Goal: Obtain resource: Obtain resource

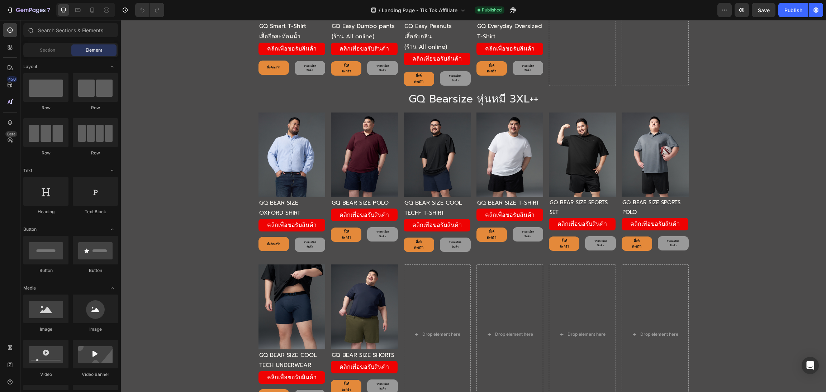
scroll to position [2638, 0]
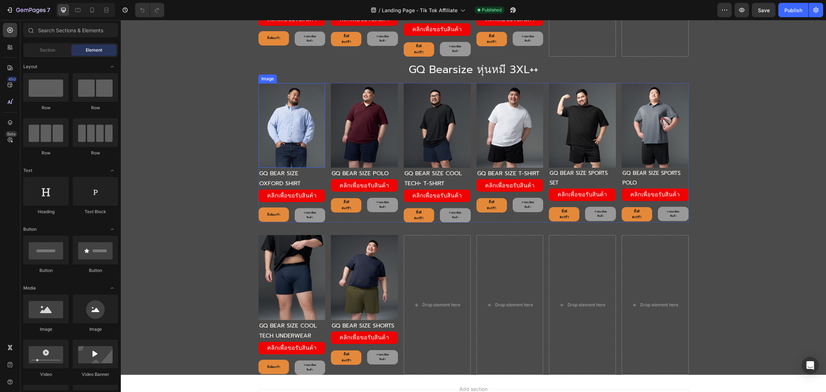
click at [296, 125] on img at bounding box center [291, 125] width 67 height 85
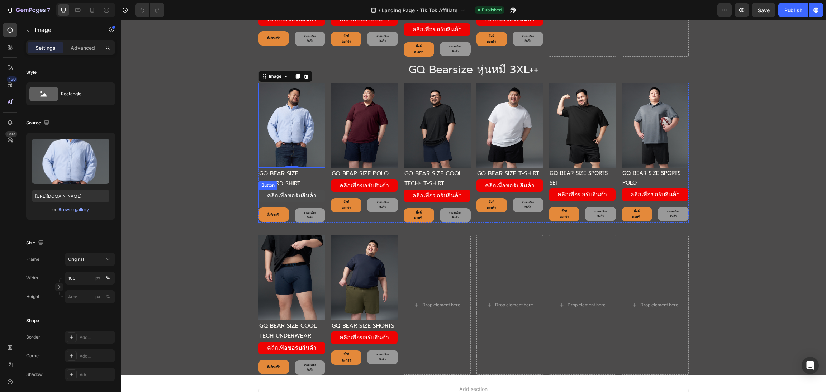
click at [261, 196] on link "คลิกเพื่อขอรับสินค้า" at bounding box center [291, 196] width 67 height 13
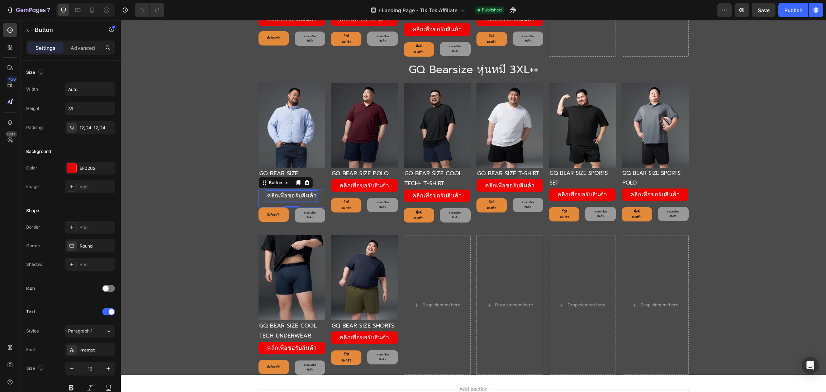
click at [292, 197] on p "คลิกเพื่อขอรับสินค้า" at bounding box center [291, 196] width 49 height 10
click at [323, 197] on div "Image GQ BEAR SIZE OXFORD SHIRT Text Block คลิกเพื่อขอรับสินค้า Button 0 ลิ้งค์…" at bounding box center [473, 153] width 430 height 140
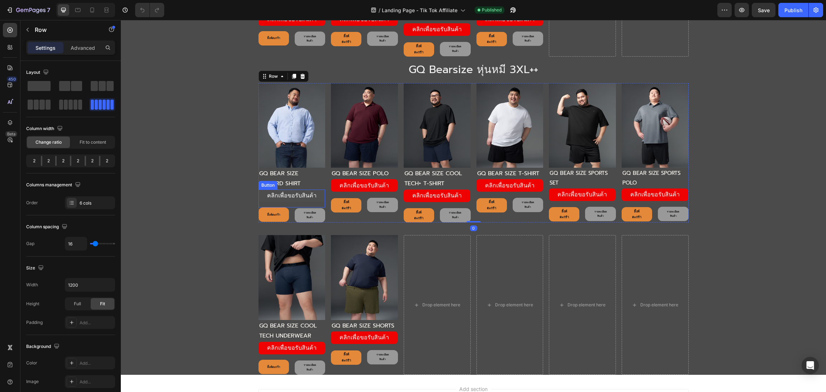
click at [316, 196] on link "คลิกเพื่อขอรับสินค้า" at bounding box center [291, 196] width 67 height 13
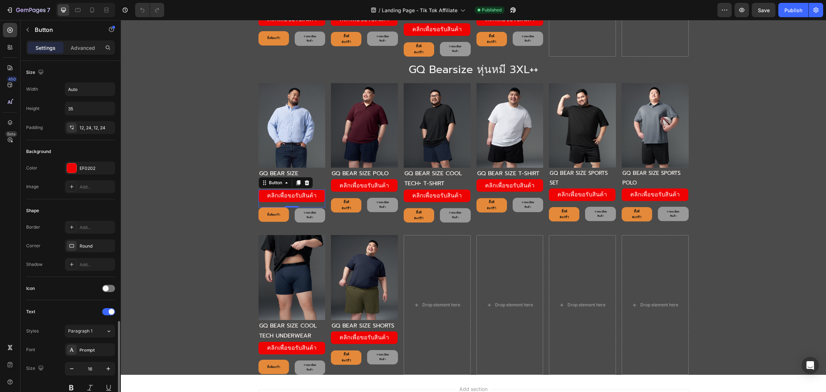
scroll to position [219, 0]
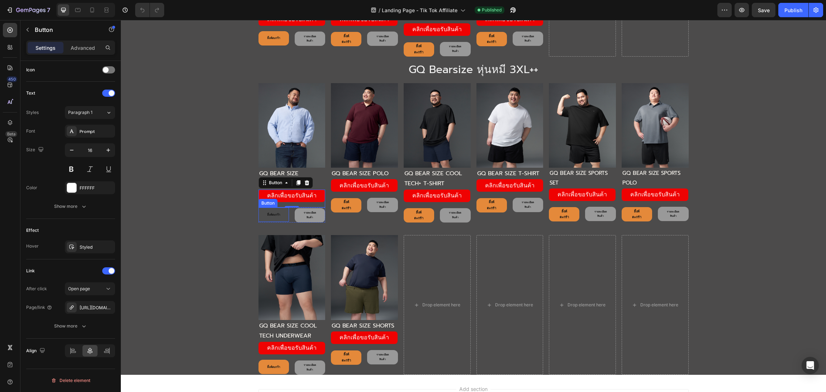
click at [259, 216] on link "ลิ้งค์ตะกร้า" at bounding box center [273, 214] width 30 height 14
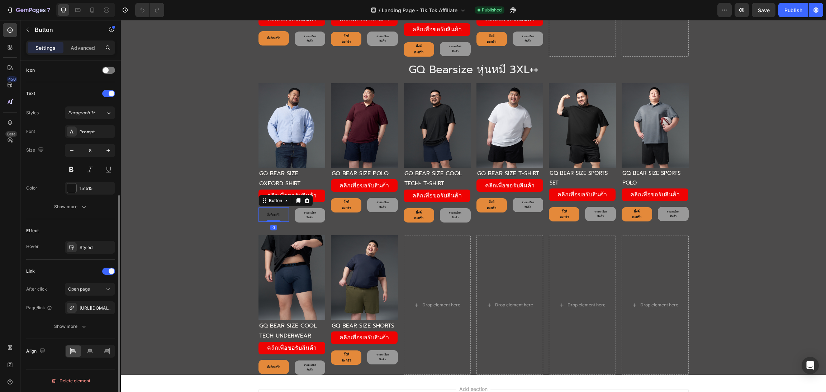
scroll to position [218, 0]
click at [91, 306] on div "[URL][DOMAIN_NAME]" at bounding box center [90, 308] width 21 height 6
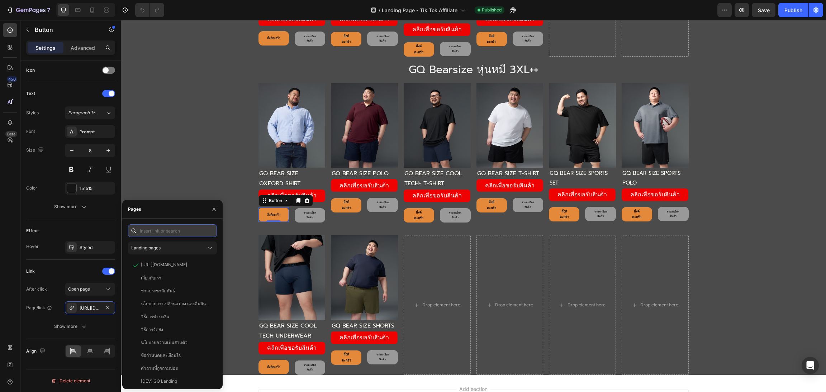
click at [187, 231] on input "text" at bounding box center [172, 230] width 89 height 13
paste input "[URL][DOMAIN_NAME]"
type input "[URL][DOMAIN_NAME]"
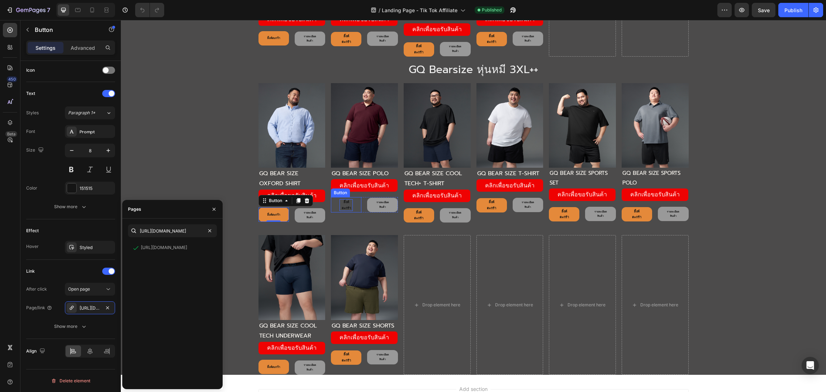
click at [339, 206] on p "ลิ้งค์ตะกร้า" at bounding box center [345, 204] width 13 height 11
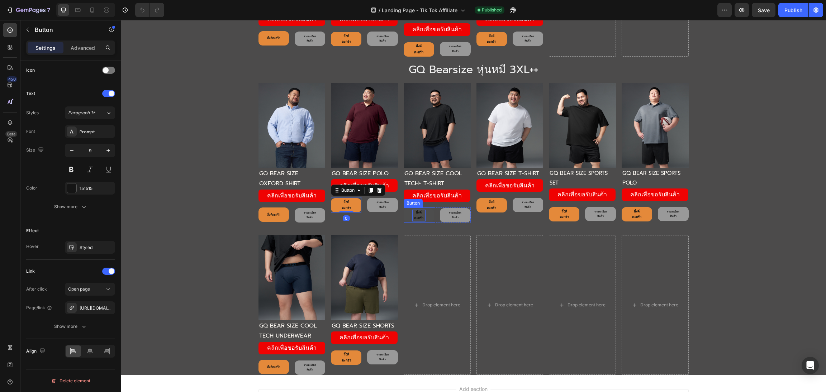
click at [412, 216] on p "ลิ้งค์ตะกร้า" at bounding box center [418, 215] width 13 height 11
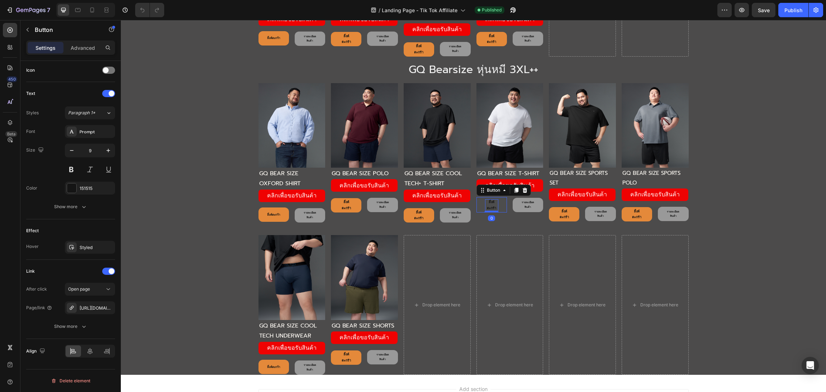
click at [488, 208] on p "ลิ้งค์ตะกร้า" at bounding box center [491, 204] width 13 height 11
click at [566, 211] on p "ลิ้งค์ตะกร้า" at bounding box center [563, 214] width 13 height 11
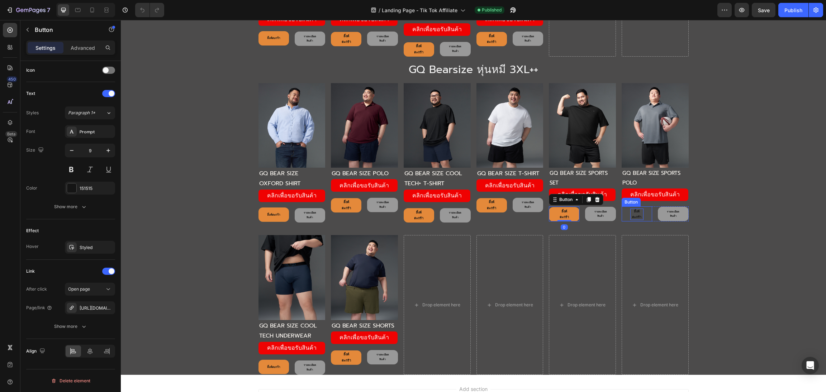
click at [638, 218] on p "ลิ้งค์ตะกร้า" at bounding box center [636, 214] width 13 height 11
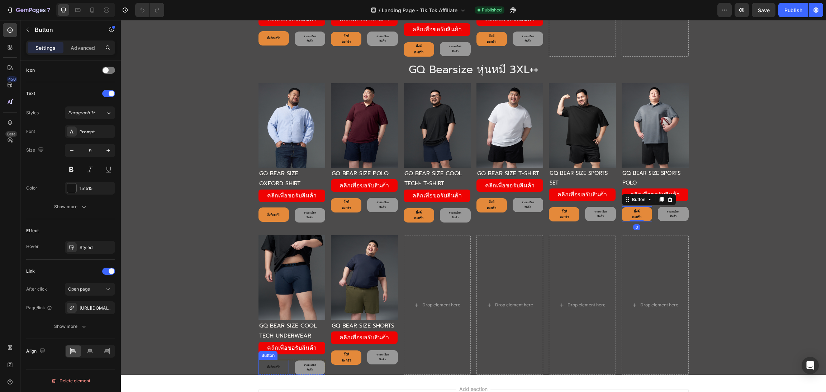
click at [263, 361] on link "ลิ้งค์ตะกร้า" at bounding box center [273, 367] width 30 height 14
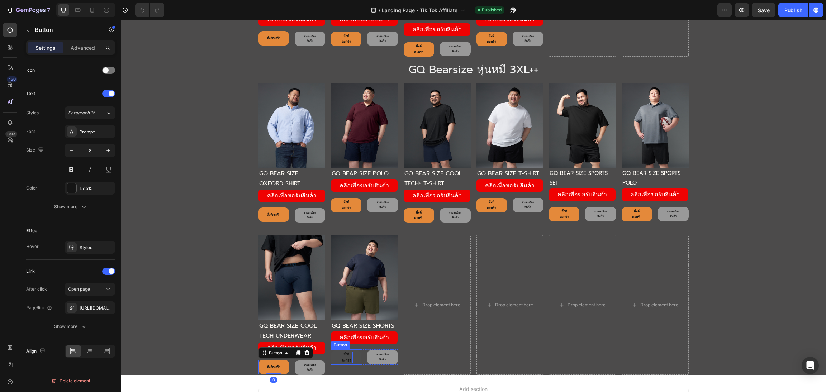
click at [342, 360] on p "ลิ้งค์ตะกร้า" at bounding box center [345, 357] width 13 height 11
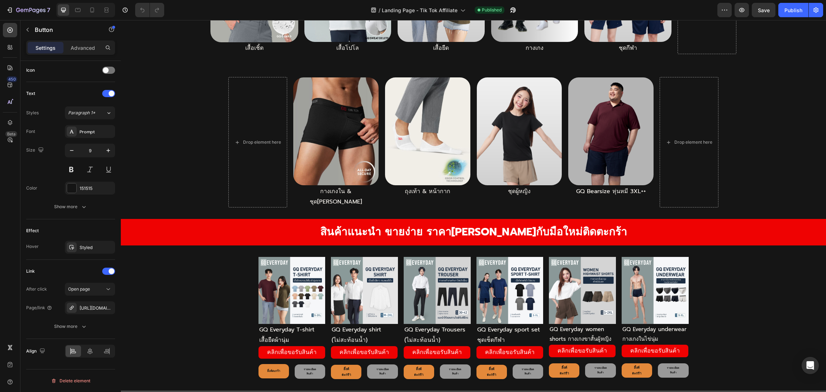
scroll to position [66, 0]
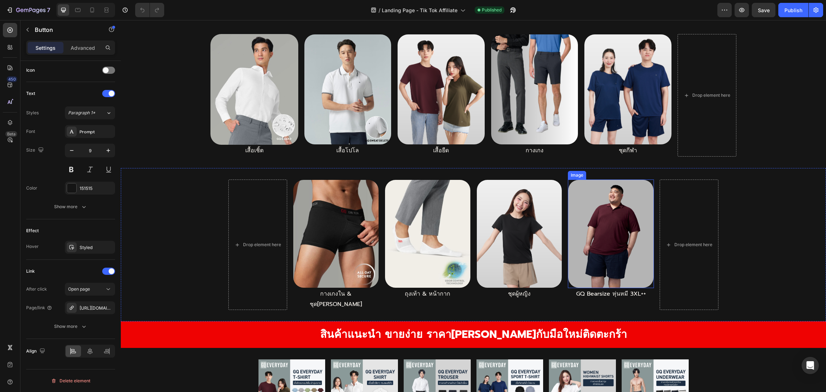
click at [573, 255] on img at bounding box center [611, 234] width 86 height 109
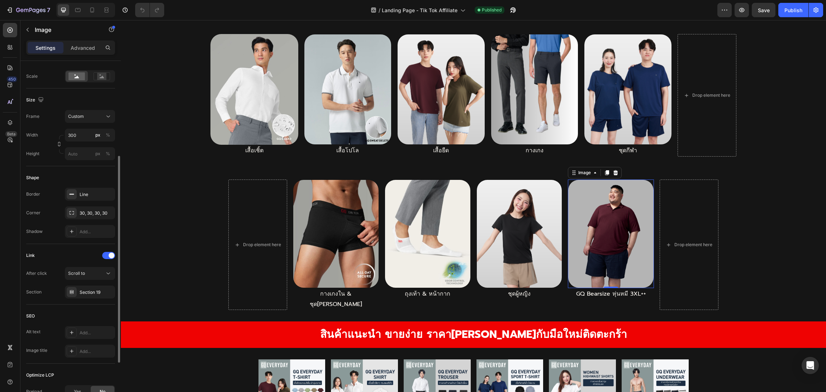
scroll to position [245, 0]
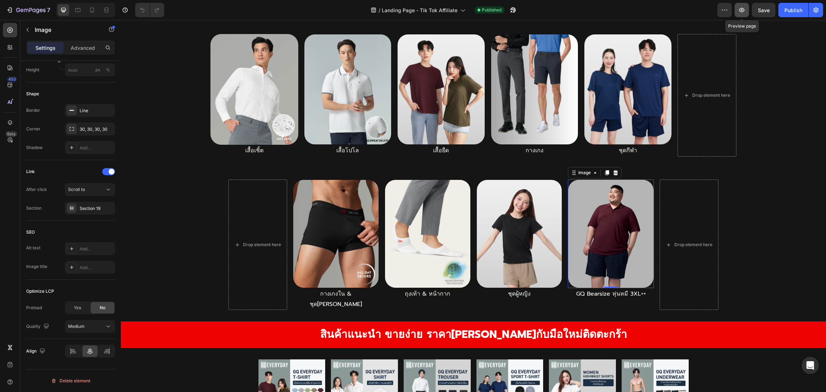
click at [738, 14] on button "button" at bounding box center [741, 10] width 14 height 14
